Goal: Task Accomplishment & Management: Complete application form

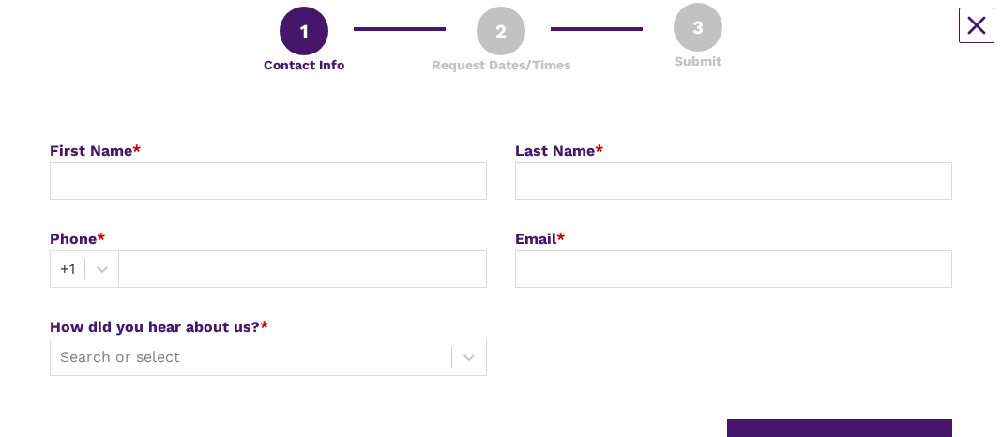
scroll to position [292, 0]
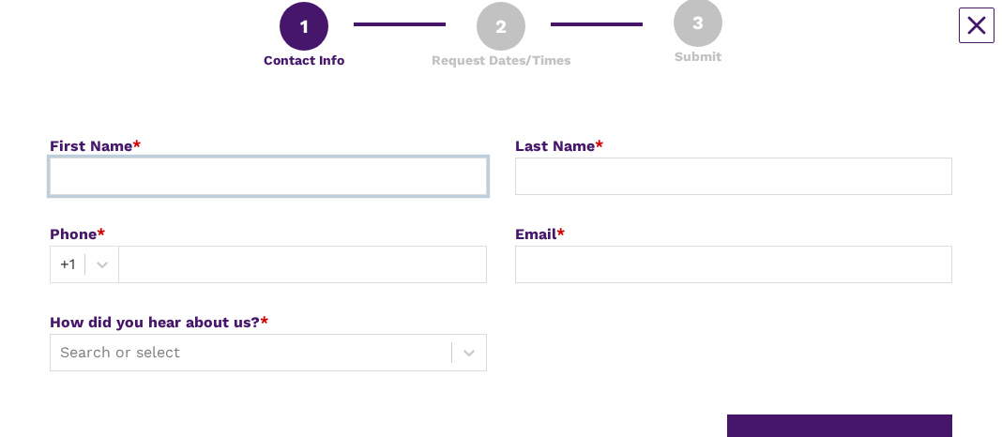
click at [178, 37] on input at bounding box center [268, 177] width 437 height 38
type input "[PERSON_NAME]"
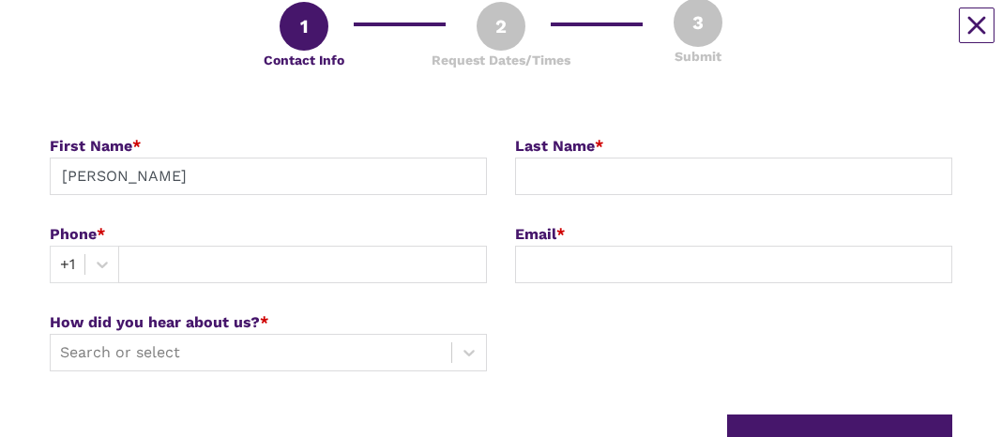
type input "[PERSON_NAME]"
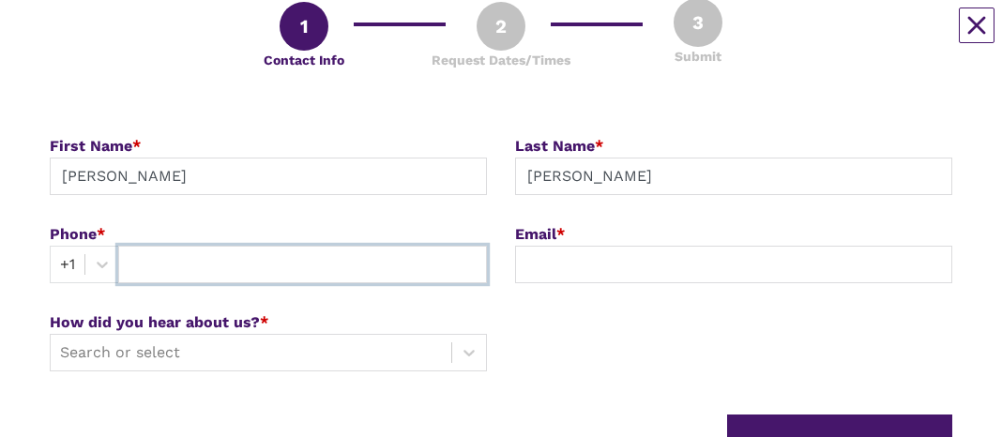
click at [198, 37] on input "text" at bounding box center [302, 265] width 369 height 38
type input "4349962673"
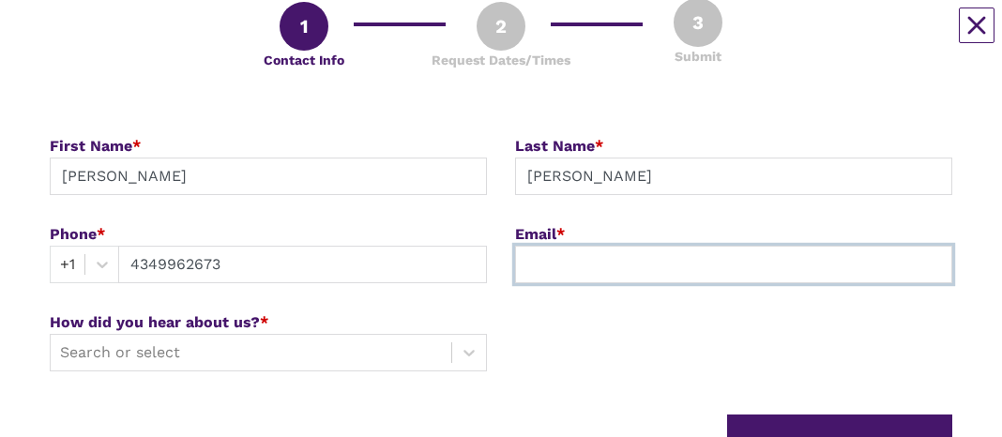
click at [550, 37] on input at bounding box center [733, 265] width 437 height 38
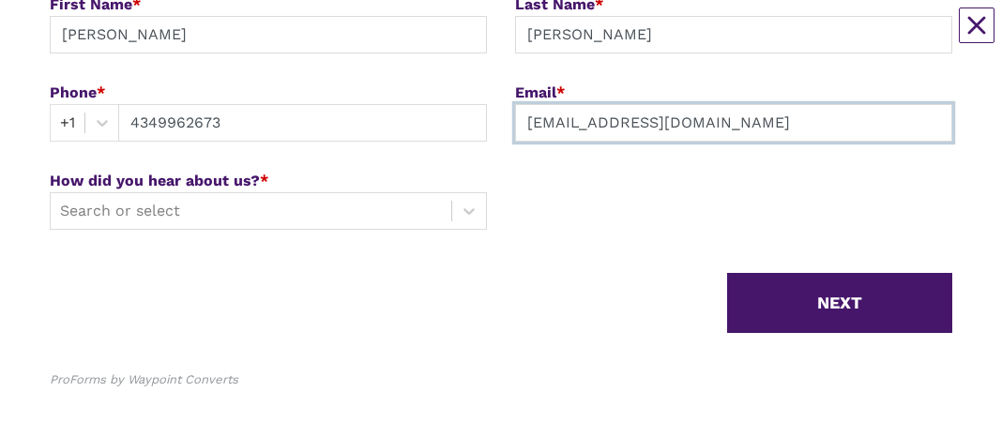
scroll to position [443, 0]
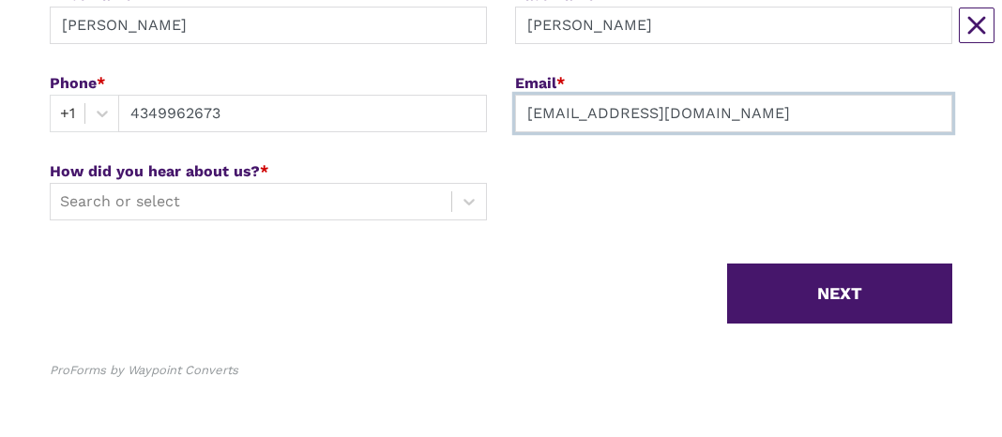
type input "[EMAIL_ADDRESS][DOMAIN_NAME]"
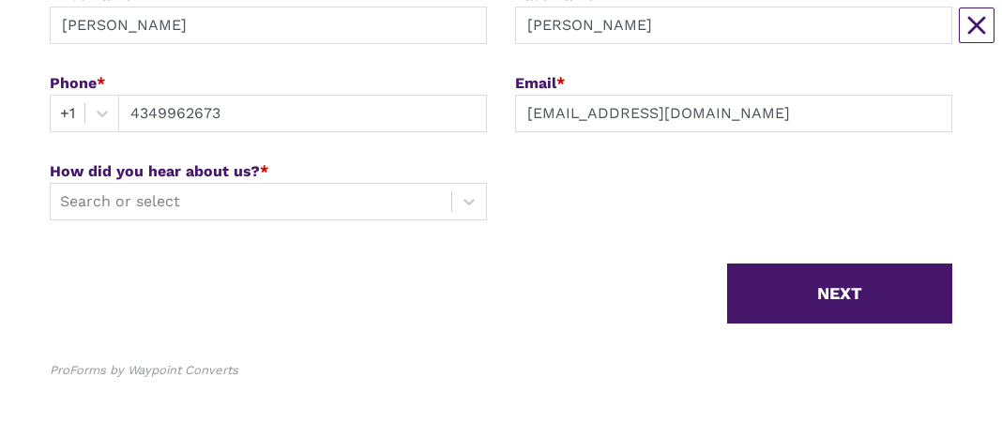
click at [260, 37] on div at bounding box center [251, 202] width 382 height 26
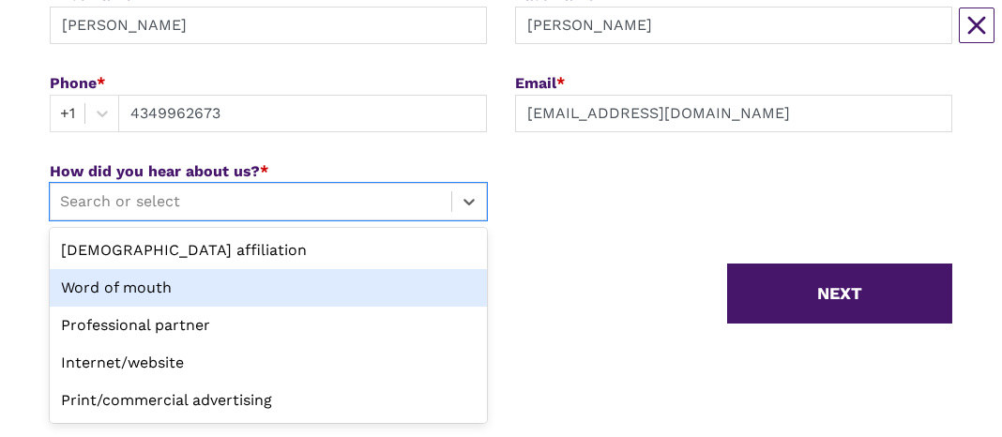
click at [125, 37] on div "Word of mouth" at bounding box center [268, 288] width 437 height 38
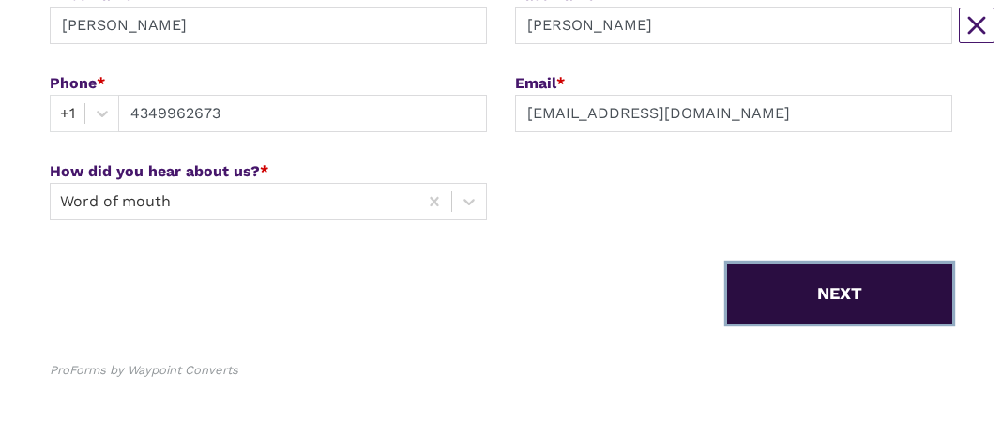
click at [801, 37] on button "NEXT" at bounding box center [839, 294] width 225 height 60
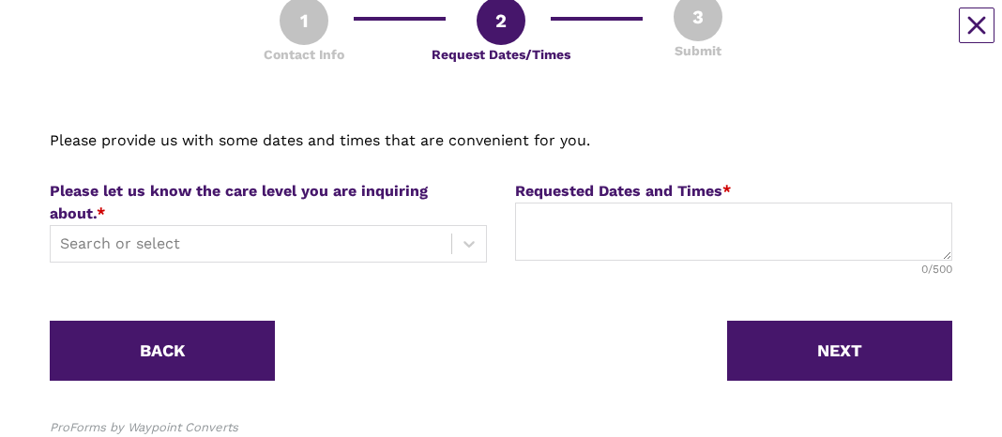
scroll to position [305, 0]
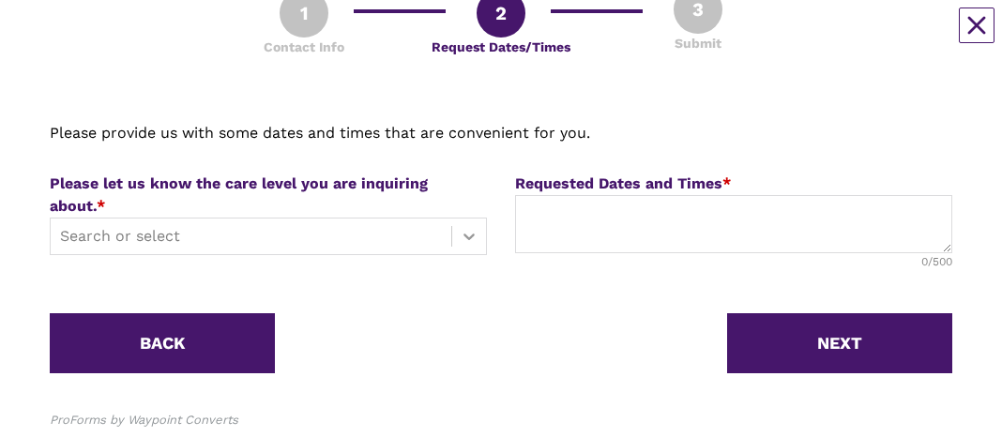
click at [465, 37] on icon at bounding box center [468, 237] width 11 height 7
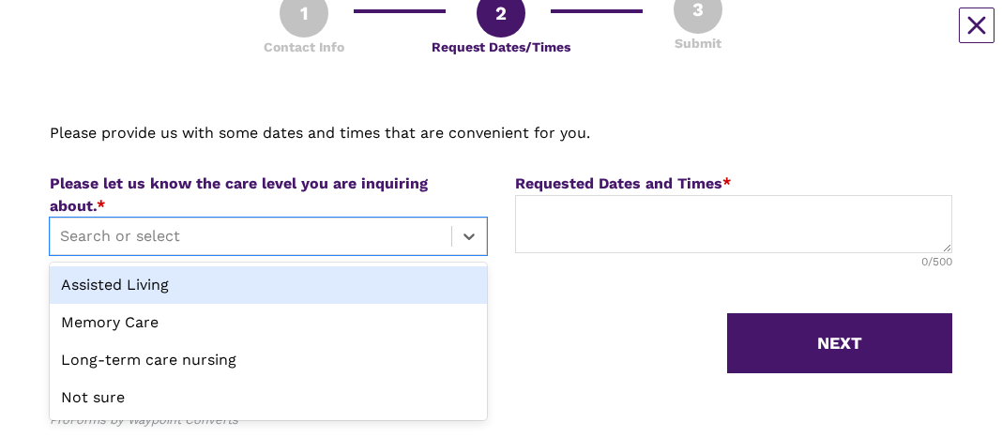
click at [183, 37] on div "Assisted Living" at bounding box center [268, 285] width 437 height 38
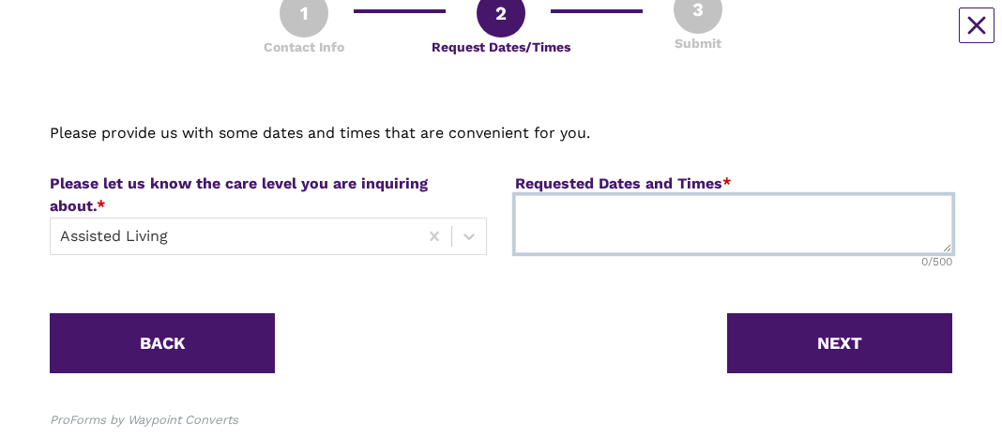
click at [629, 37] on textarea at bounding box center [733, 224] width 437 height 58
click at [826, 37] on textarea "[DATE] or [DATE], preferably in the afternoon" at bounding box center [733, 224] width 437 height 58
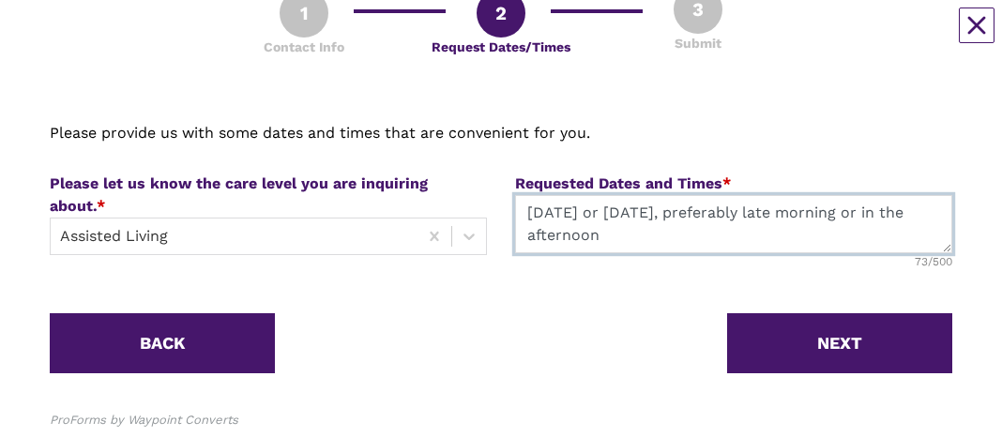
click at [702, 37] on textarea "[DATE] or [DATE], preferably late morning or in the afternoon" at bounding box center [733, 224] width 437 height 58
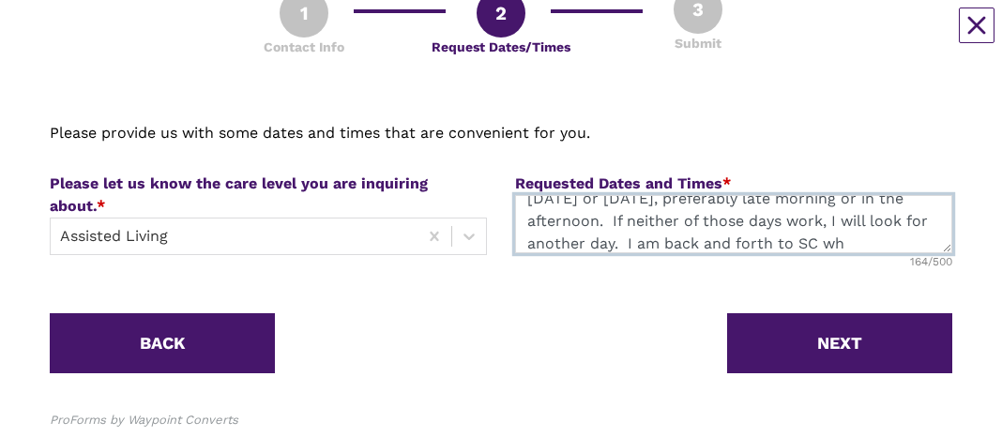
scroll to position [37, 0]
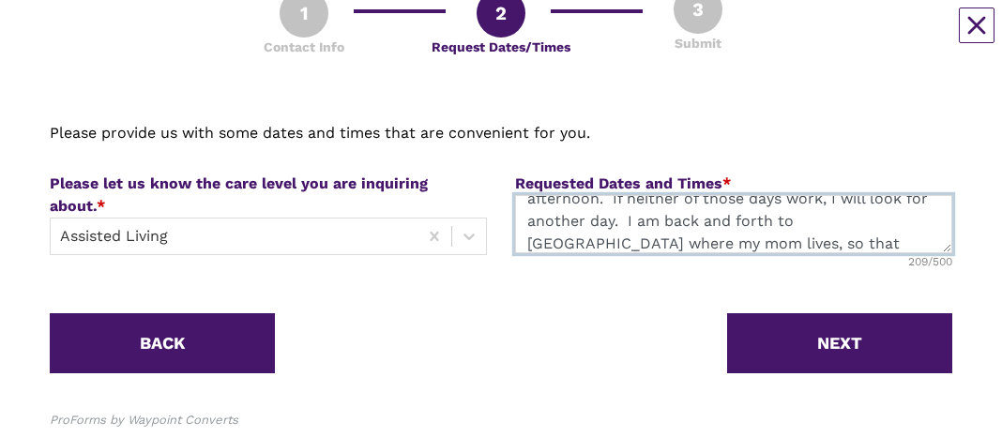
click at [681, 37] on textarea "[DATE] or [DATE], preferably late morning or in the afternoon. If neither of th…" at bounding box center [733, 224] width 437 height 58
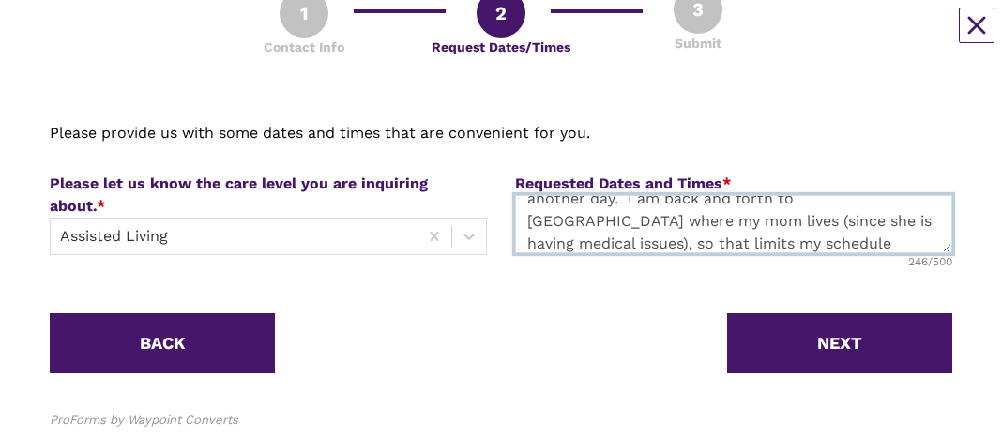
click at [790, 37] on textarea "[DATE] or [DATE], preferably late morning or in the afternoon. If neither of th…" at bounding box center [733, 224] width 437 height 58
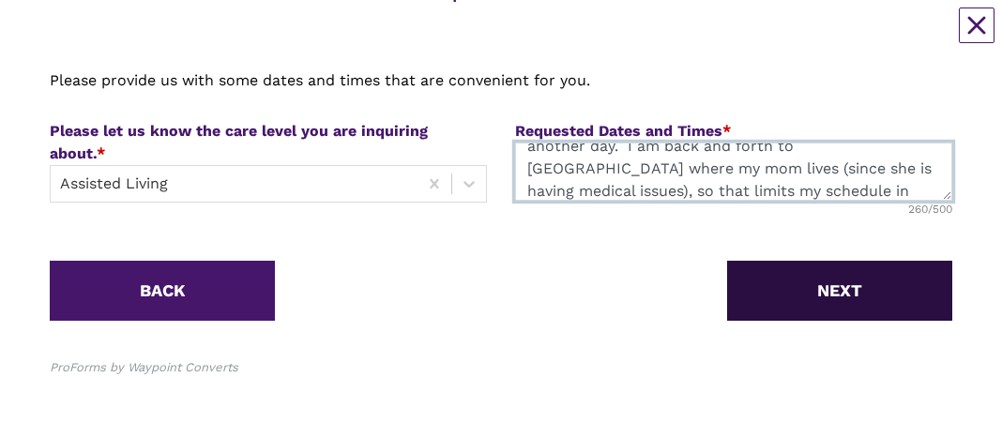
type textarea "[DATE] or [DATE], preferably late morning or in the afternoon. If neither of th…"
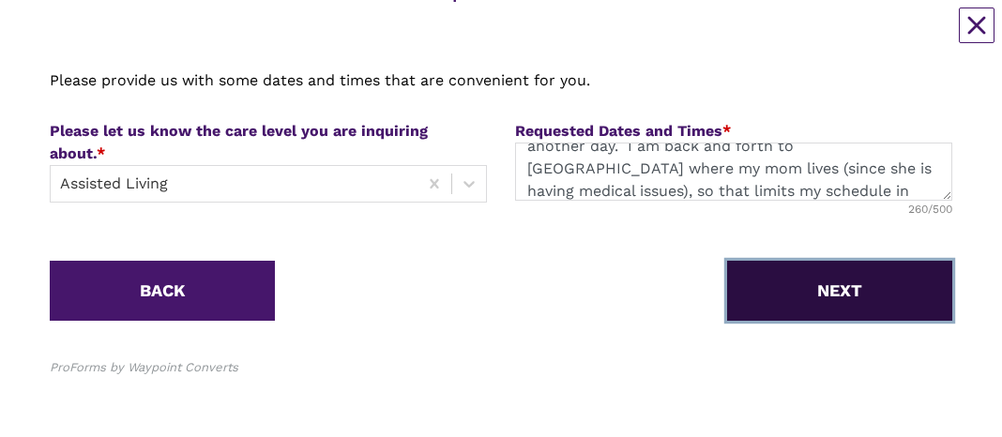
click at [824, 37] on button "NEXT" at bounding box center [839, 291] width 225 height 60
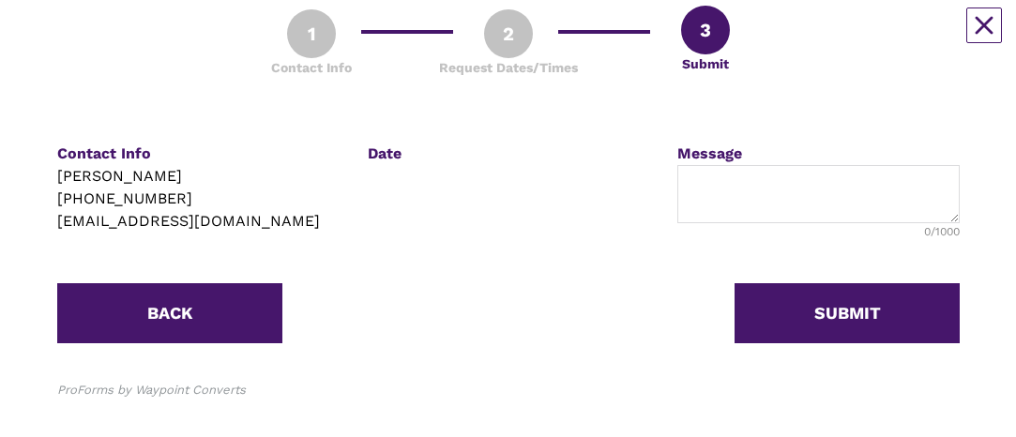
scroll to position [307, 0]
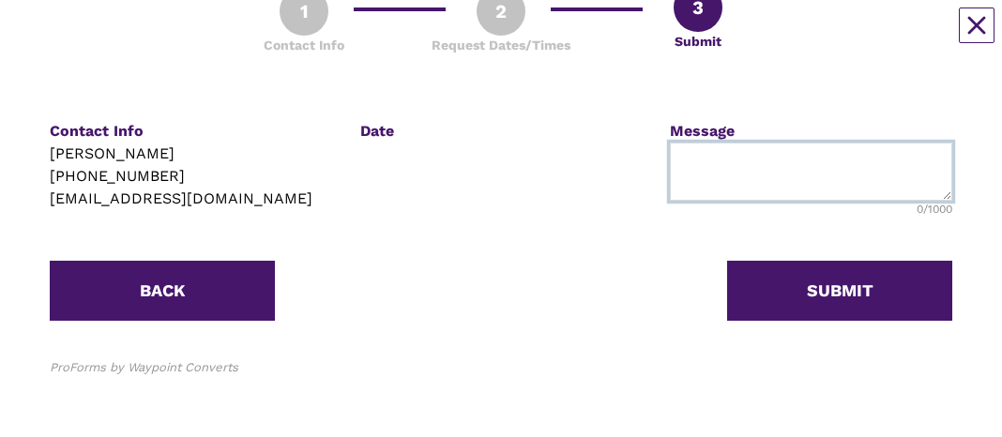
click at [715, 37] on textarea at bounding box center [811, 172] width 282 height 58
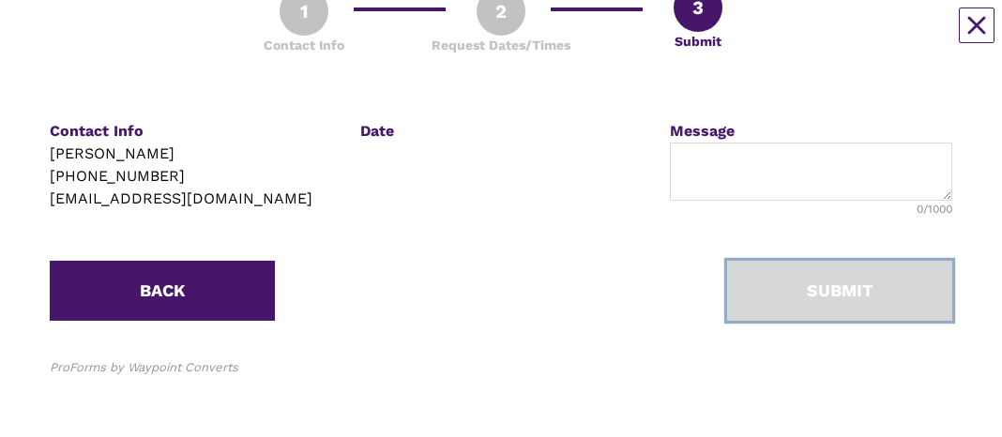
click at [801, 37] on button "SUBMIT" at bounding box center [839, 291] width 225 height 60
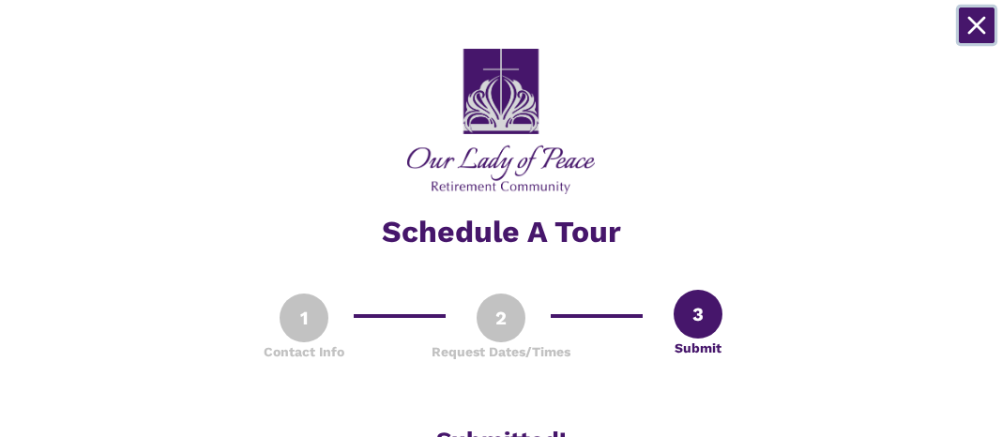
drag, startPoint x: 979, startPoint y: 28, endPoint x: 955, endPoint y: 195, distance: 168.7
click at [952, 37] on div "Schedule A Tour 1 Contact Info 2 Request Dates/Times 3 Submit Submit Part 3 of …" at bounding box center [501, 365] width 902 height 692
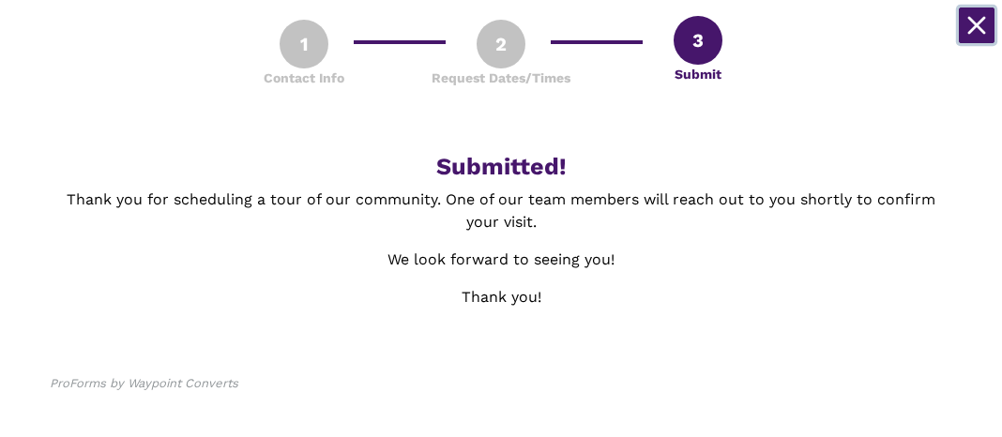
scroll to position [292, 0]
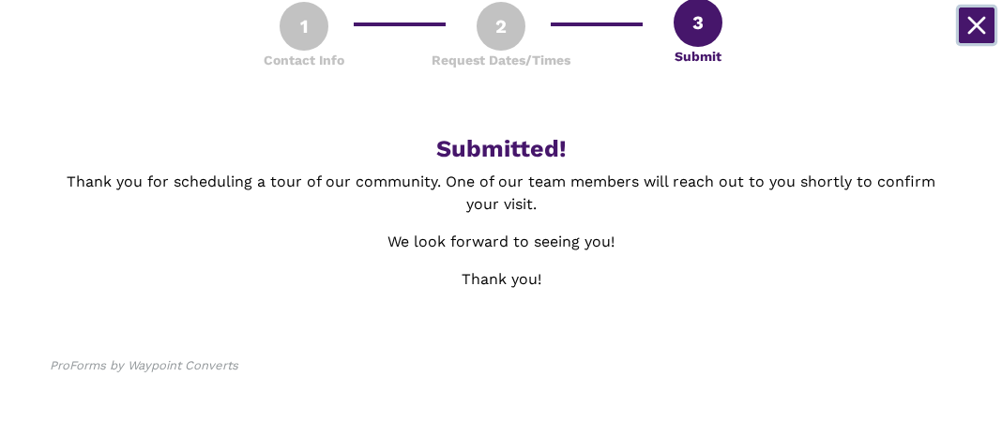
click at [973, 23] on icon "Close" at bounding box center [976, 25] width 19 height 19
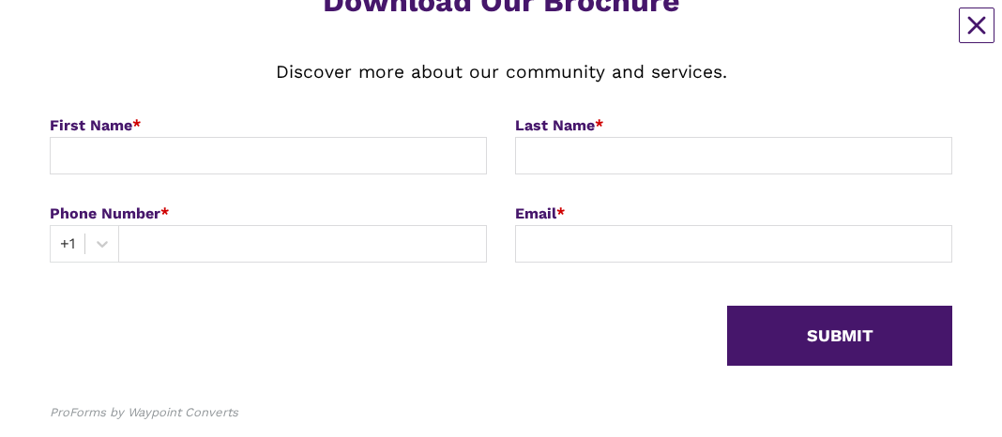
scroll to position [277, 0]
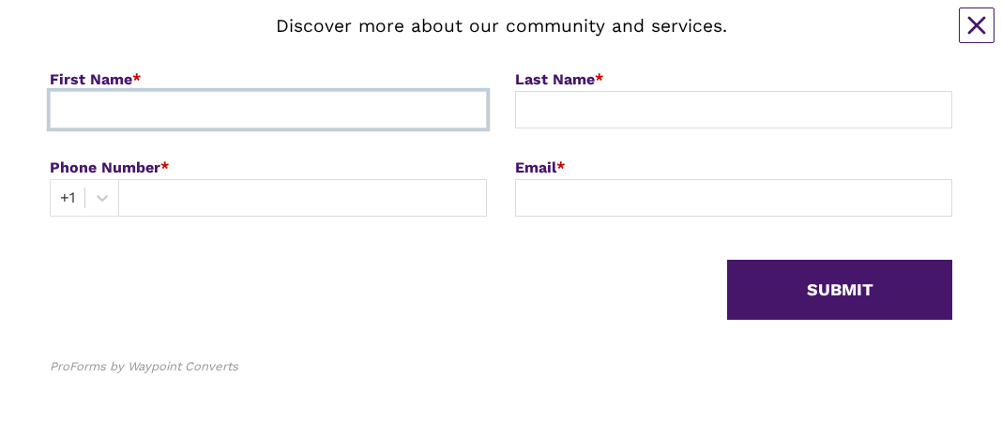
click at [273, 37] on input at bounding box center [268, 110] width 437 height 38
type input "[PERSON_NAME]"
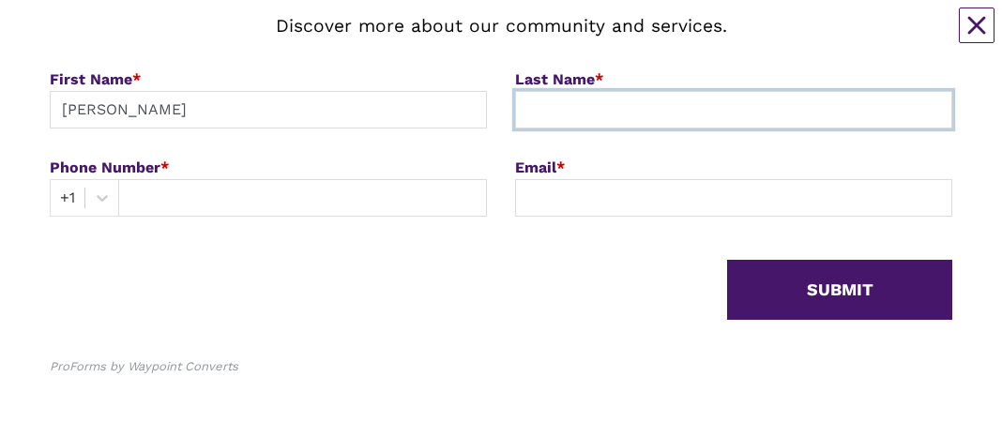
type input "[PERSON_NAME]"
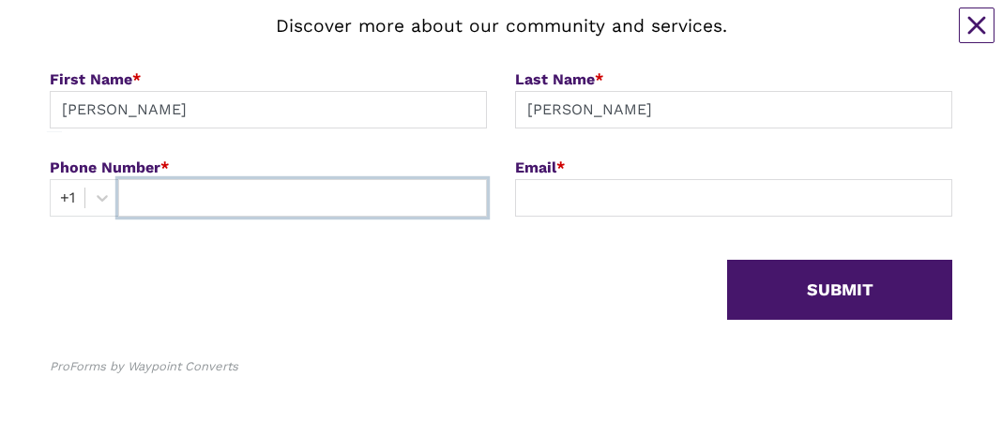
click at [266, 37] on input "text" at bounding box center [302, 198] width 369 height 38
type input "4349962673"
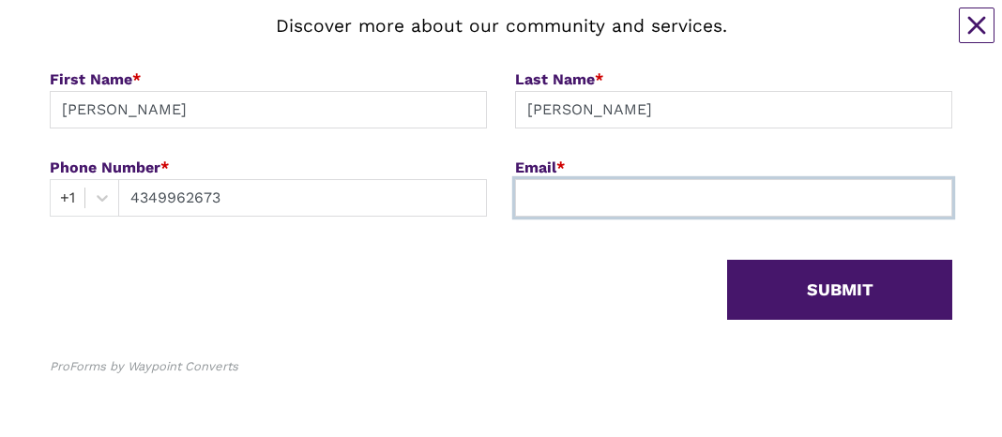
click at [557, 37] on input at bounding box center [733, 198] width 437 height 38
type input "kmct13@g"
